Goal: Information Seeking & Learning: Learn about a topic

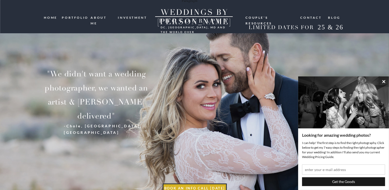
click at [133, 17] on nav "investment" at bounding box center [133, 17] width 30 height 5
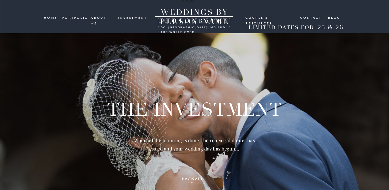
click at [52, 18] on nav "HOME" at bounding box center [51, 17] width 14 height 5
